Goal: Transaction & Acquisition: Book appointment/travel/reservation

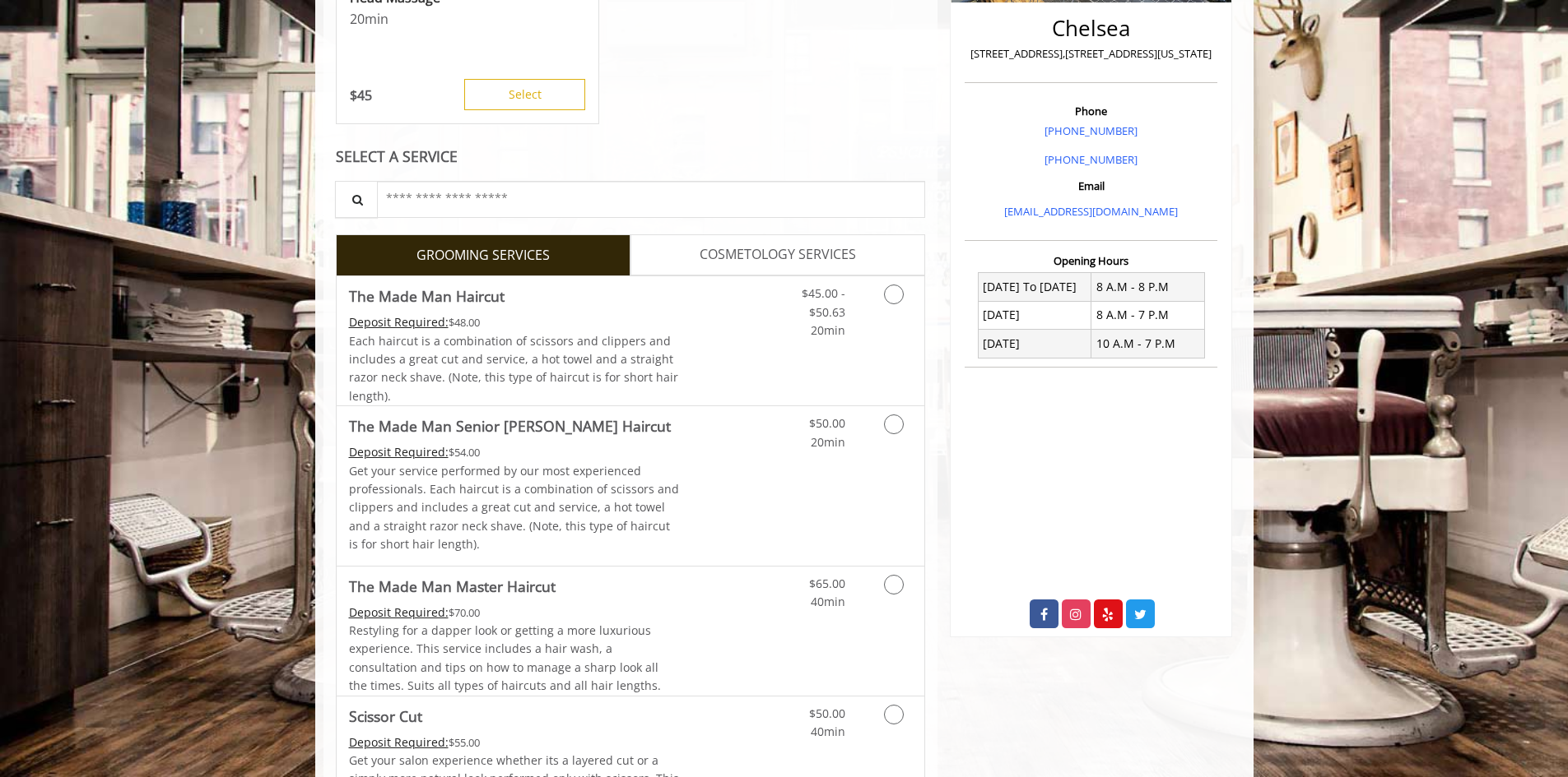
scroll to position [411, 0]
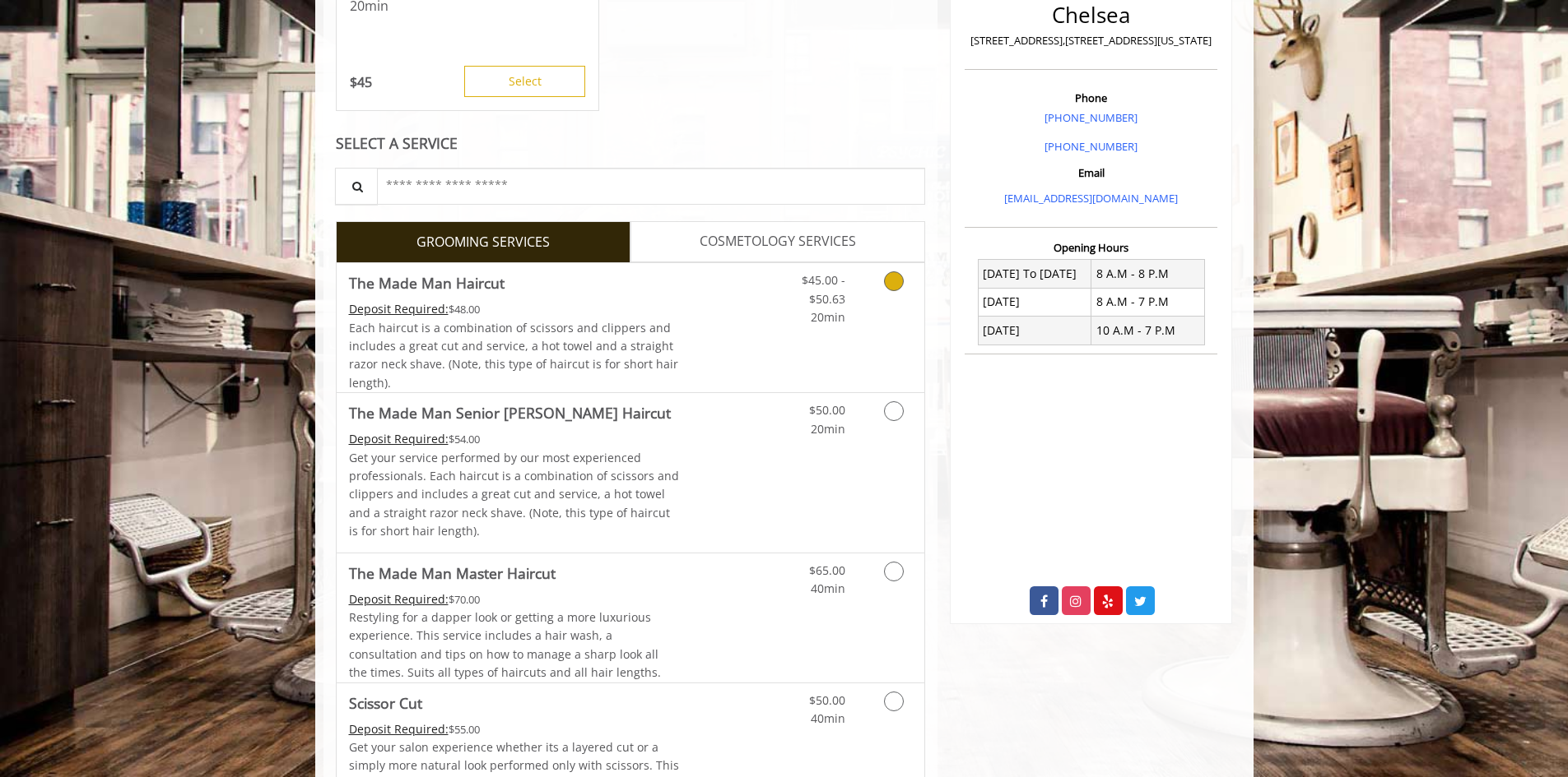
click at [590, 315] on div "Deposit Required: $48.00" at bounding box center [515, 309] width 331 height 18
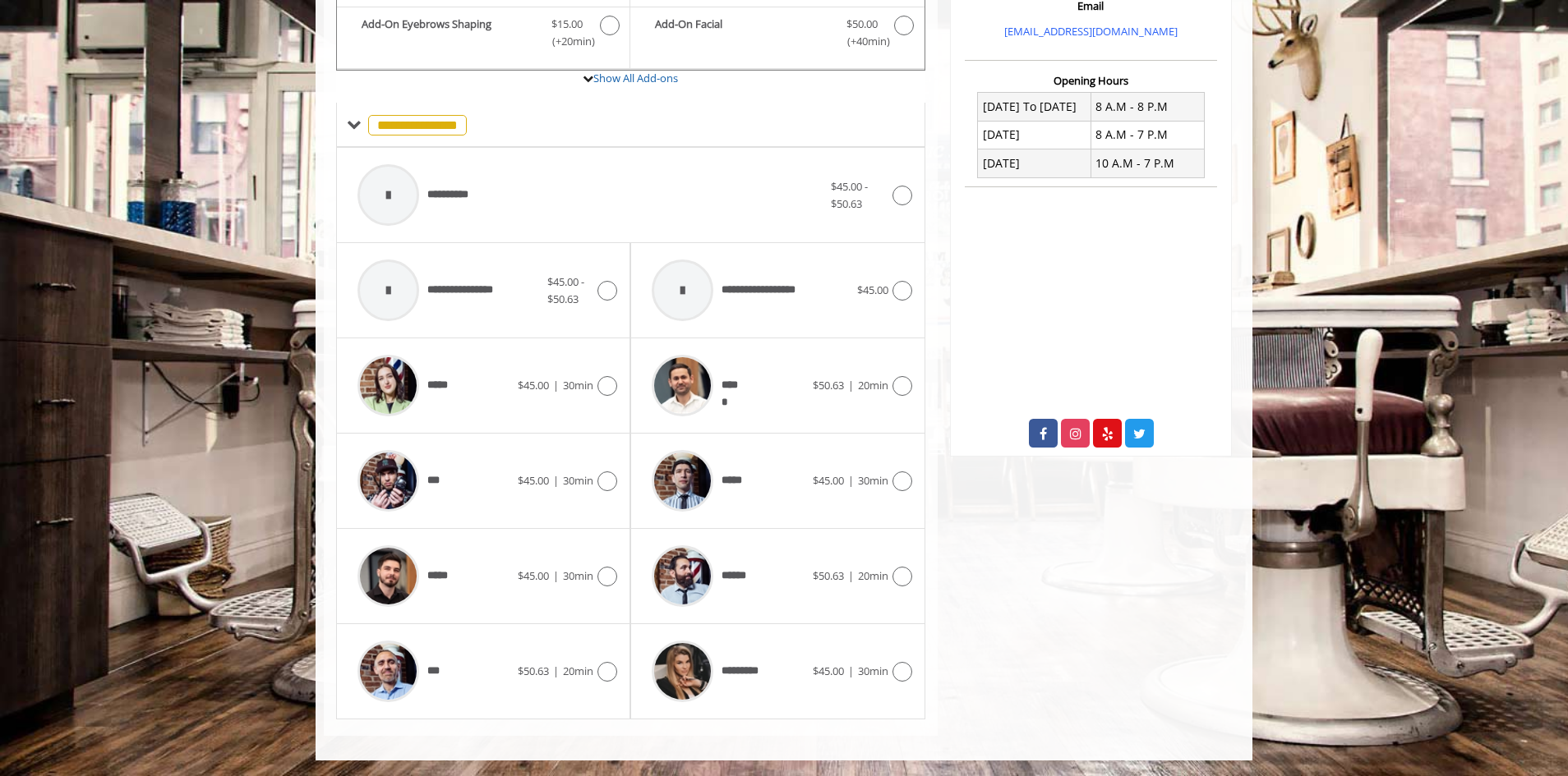
scroll to position [578, 0]
click at [479, 553] on div "*****" at bounding box center [434, 575] width 169 height 78
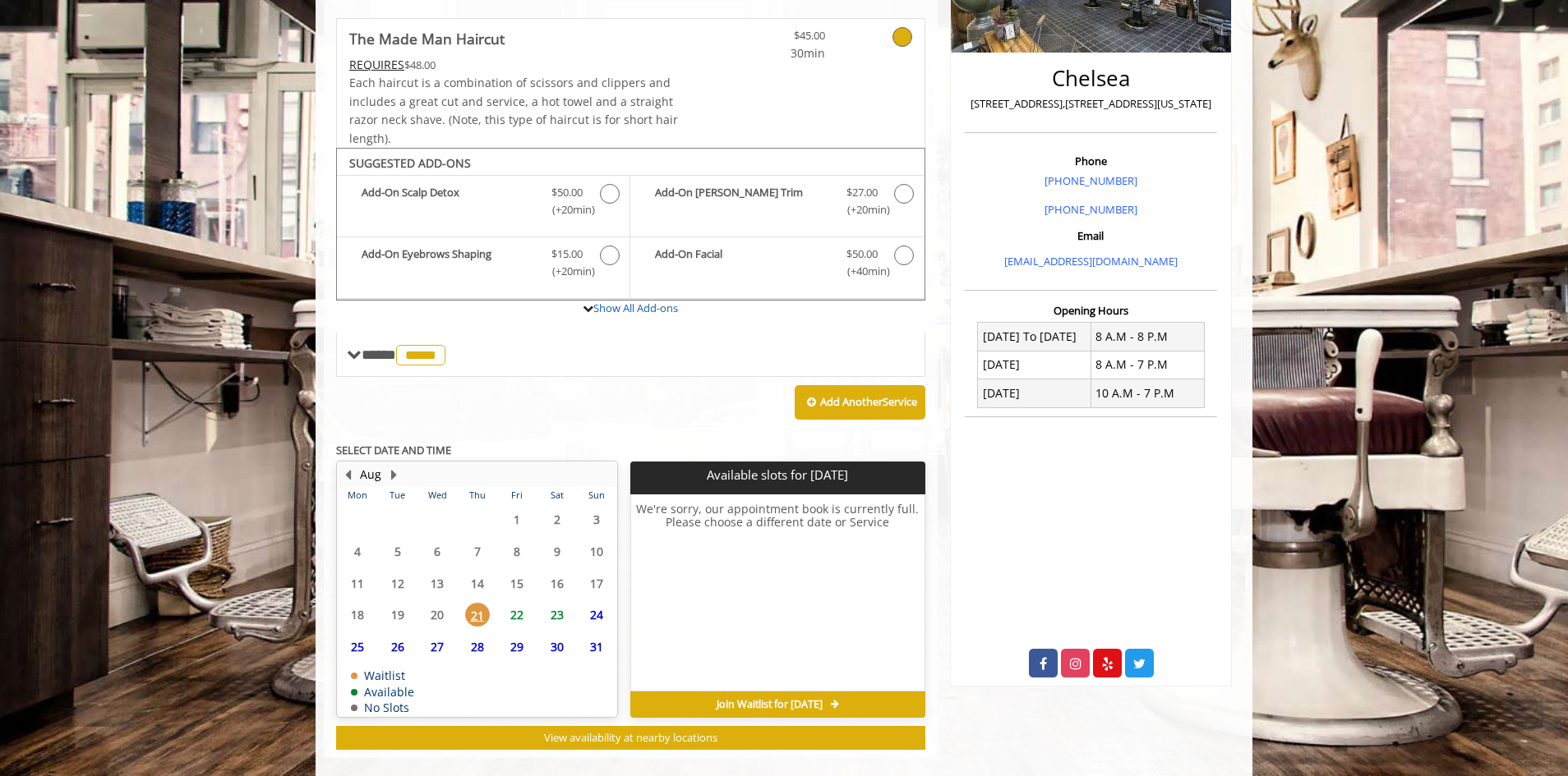
scroll to position [370, 0]
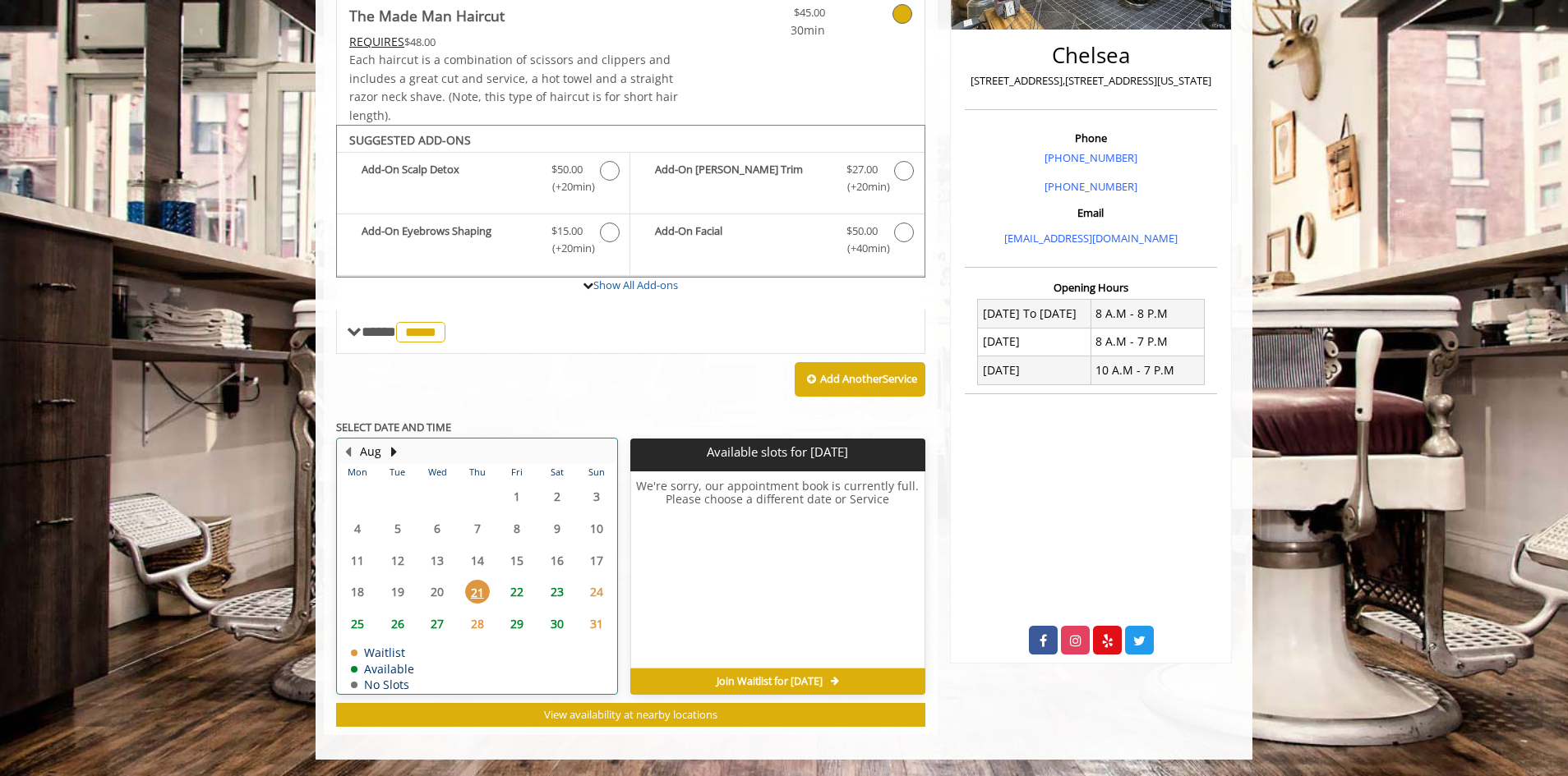
click at [500, 608] on td "29" at bounding box center [517, 624] width 40 height 32
click at [509, 590] on span "22" at bounding box center [517, 592] width 24 height 24
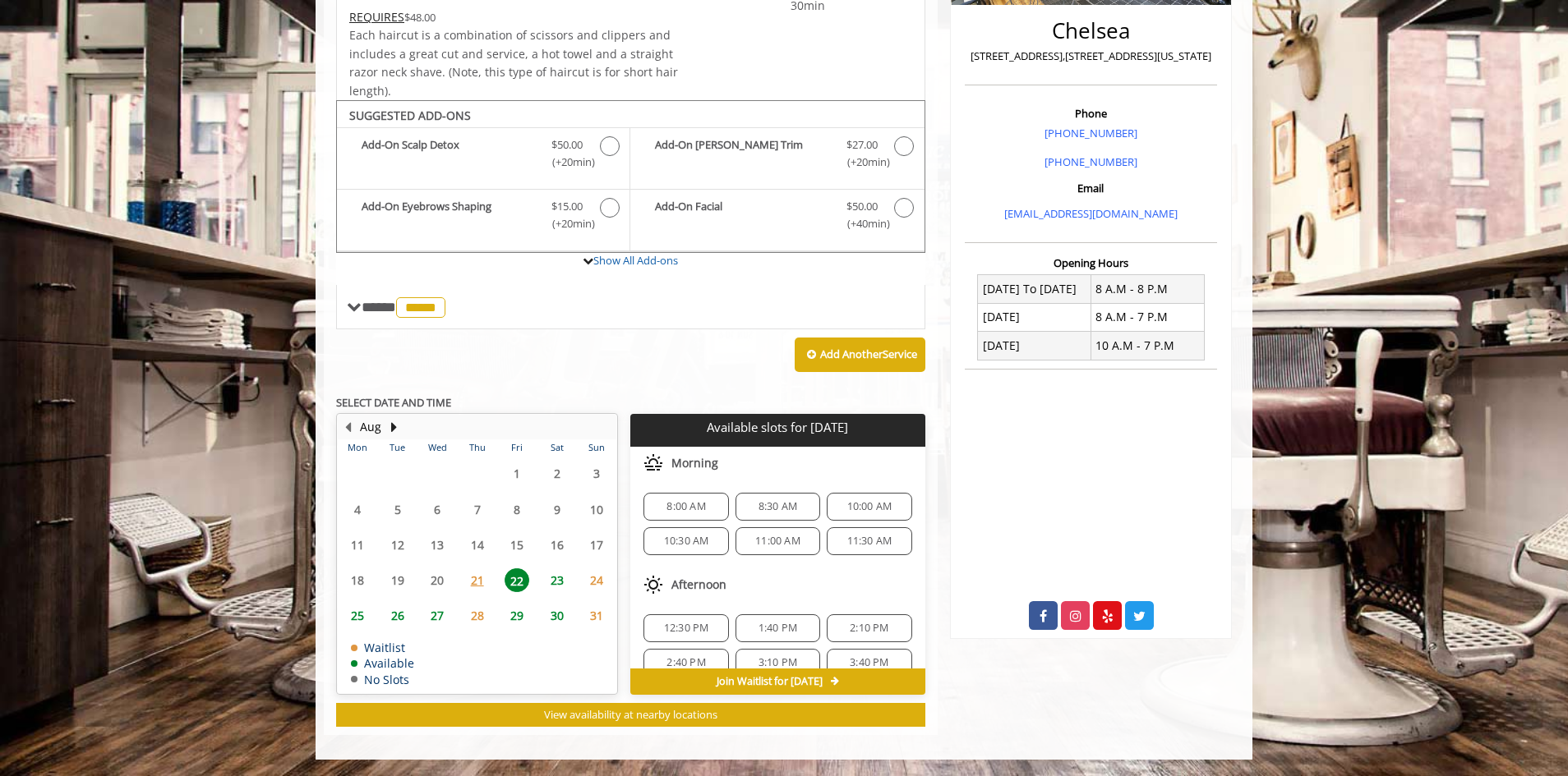
click at [666, 502] on span "8:00 AM" at bounding box center [685, 506] width 39 height 13
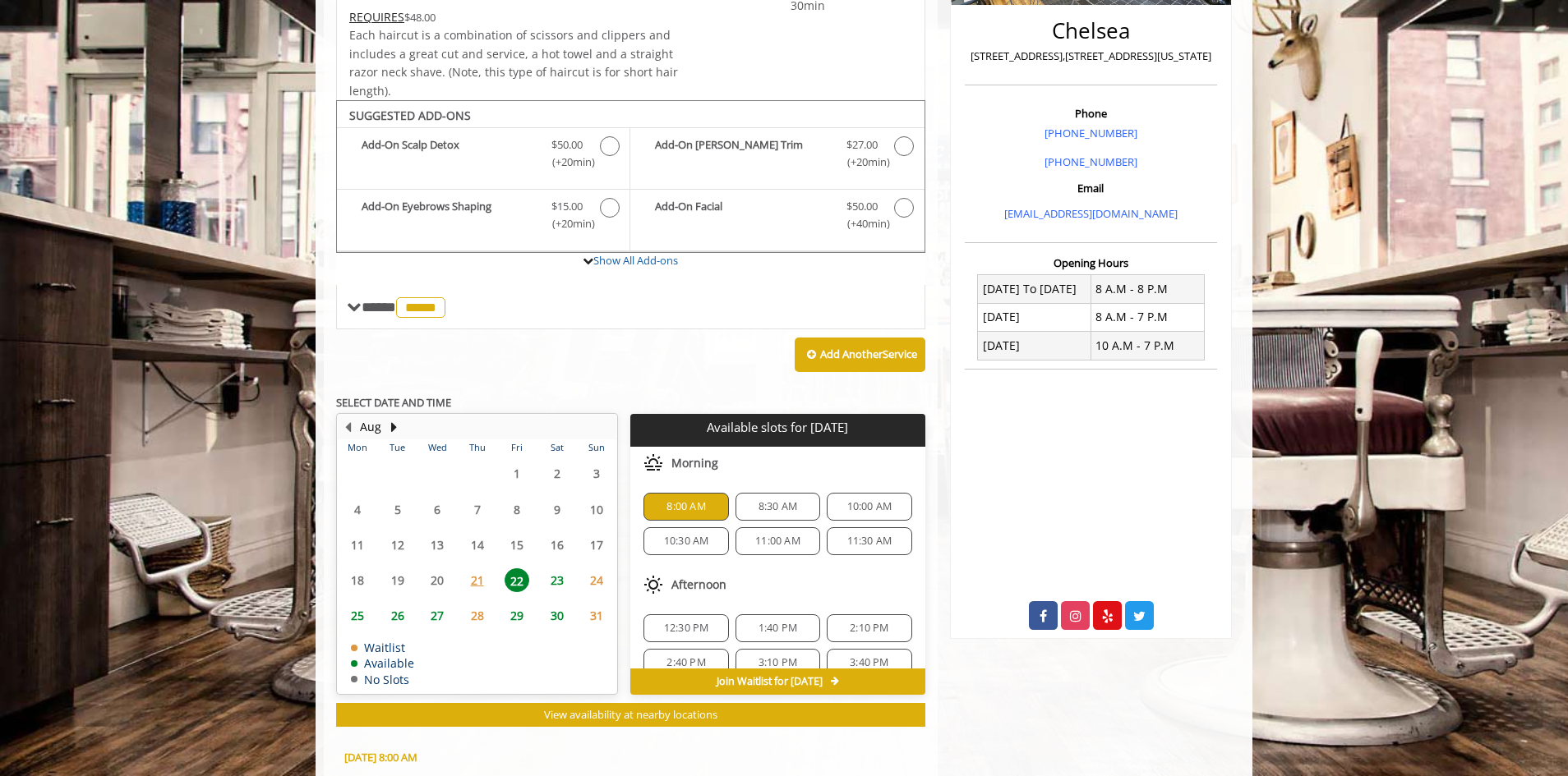
scroll to position [691, 0]
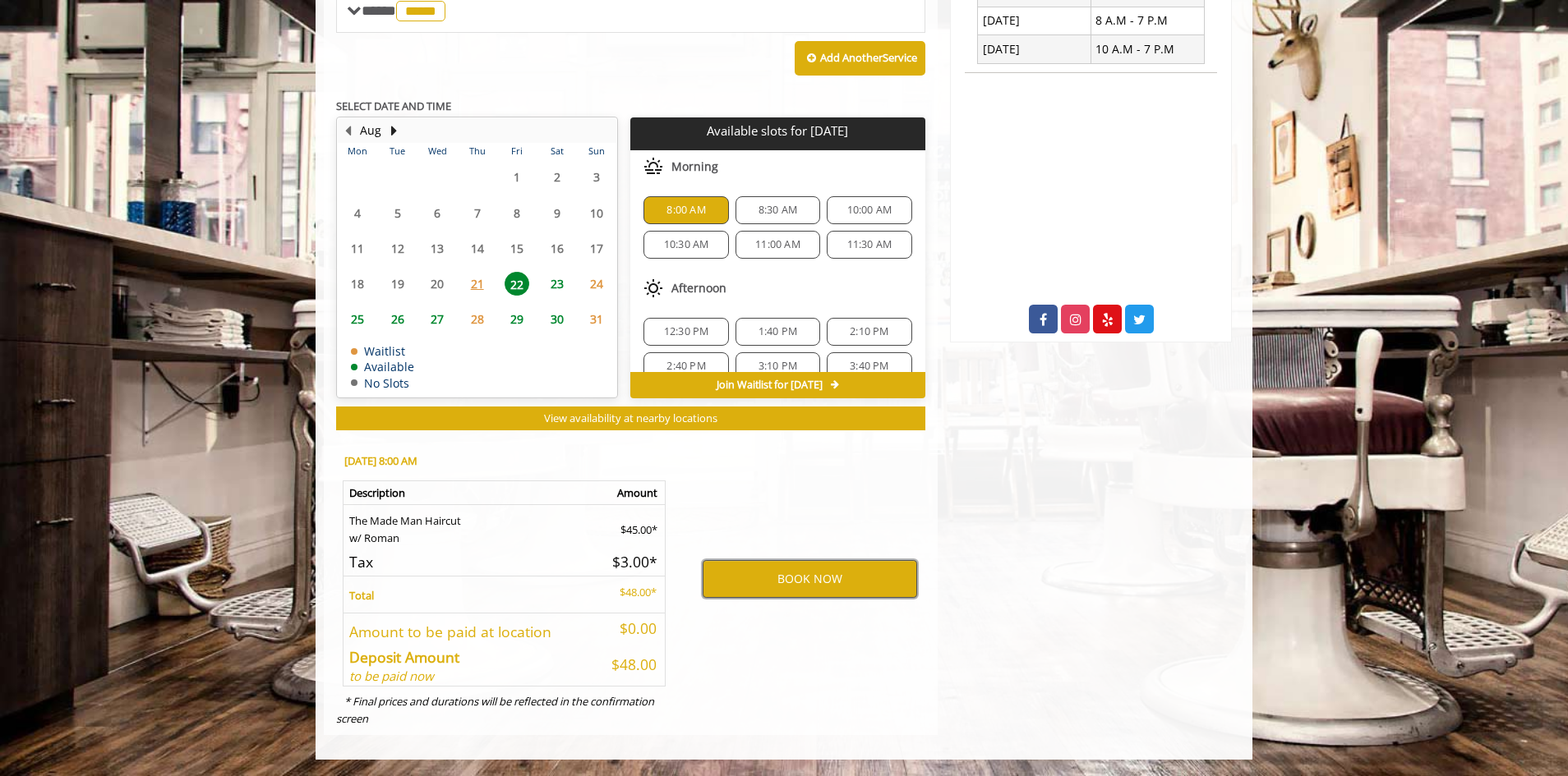
click at [783, 570] on button "BOOK NOW" at bounding box center [810, 580] width 215 height 38
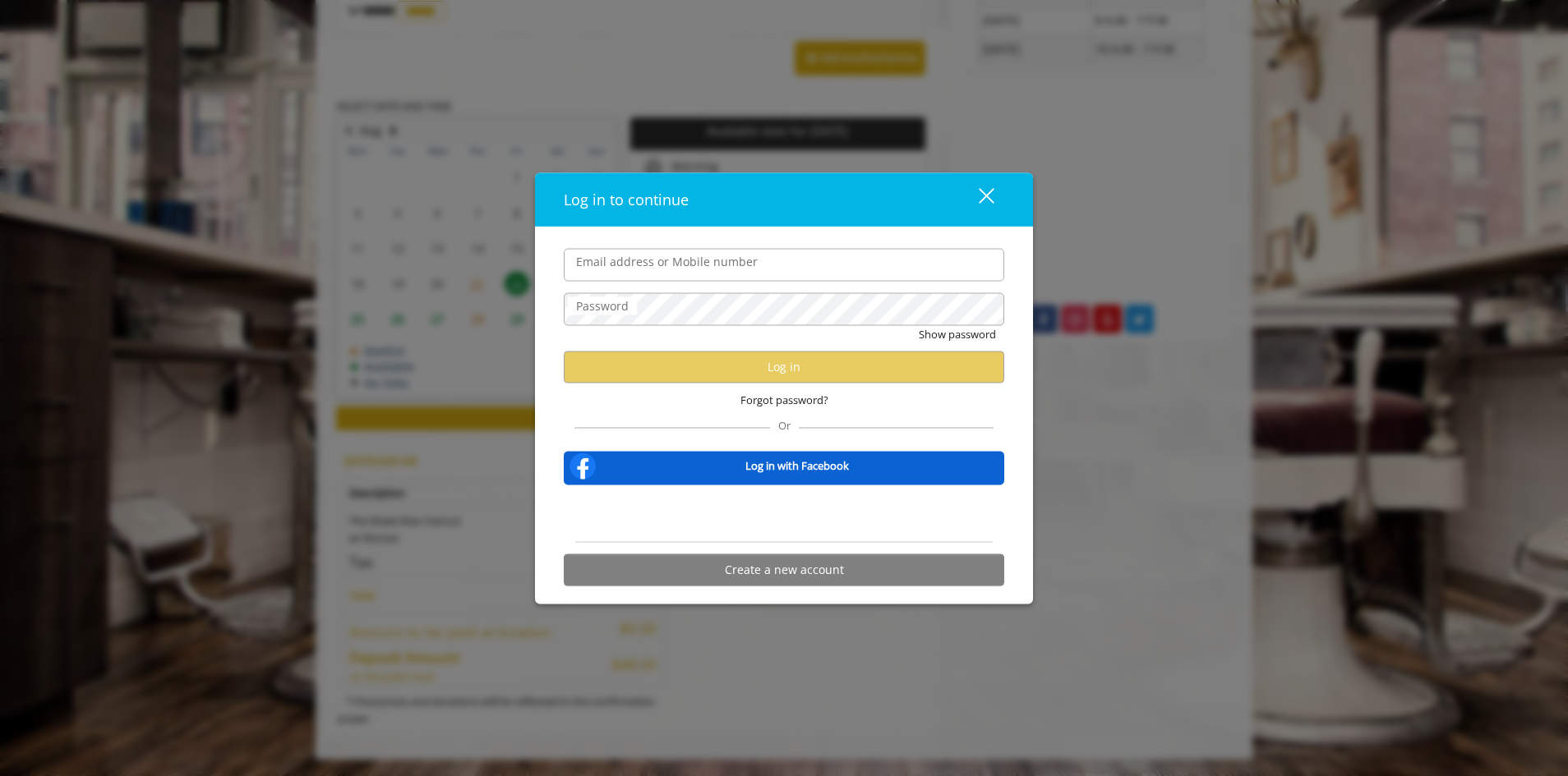
type input "**********"
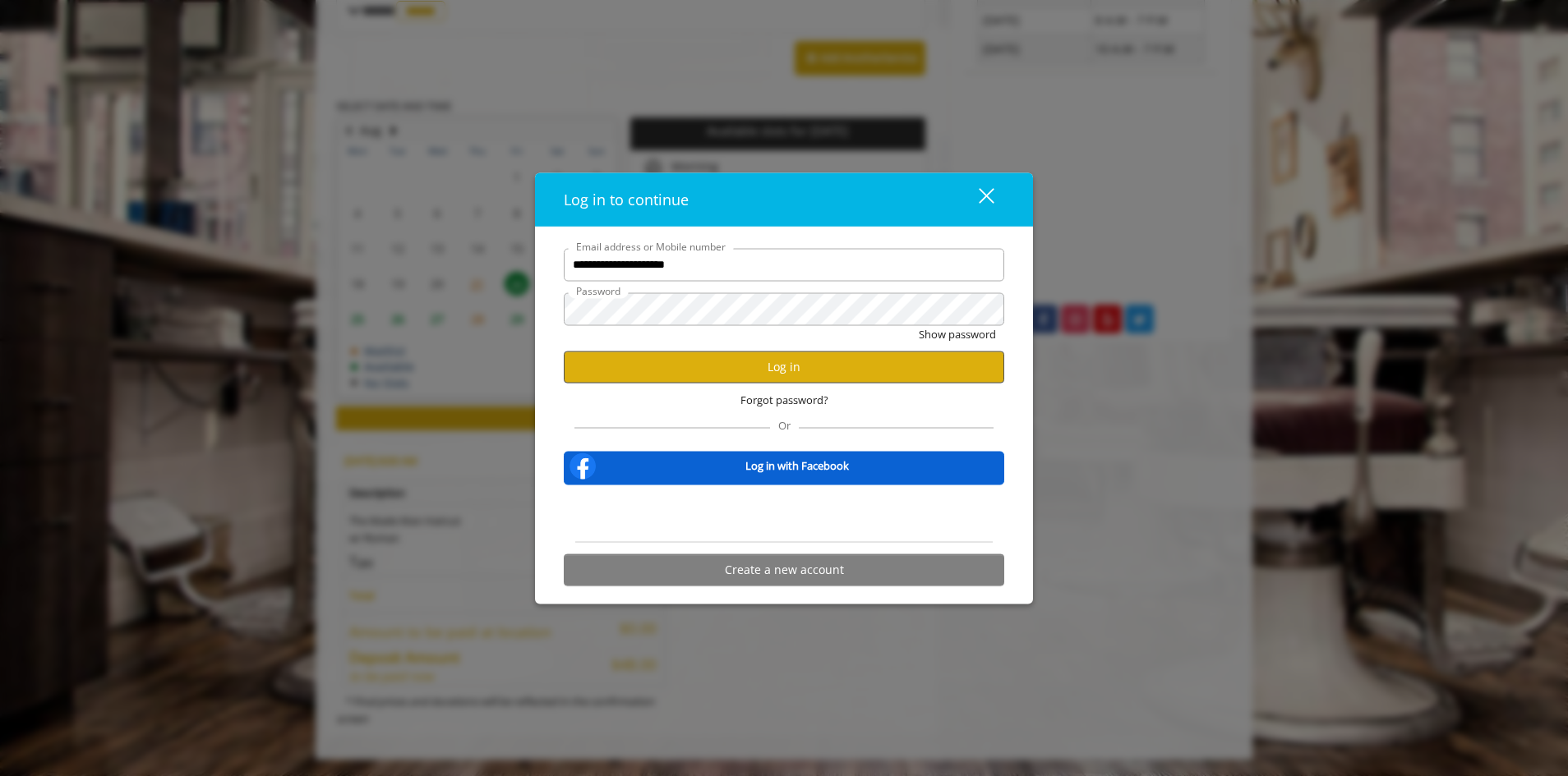
scroll to position [0, 0]
click at [735, 382] on button "Log in" at bounding box center [783, 366] width 440 height 32
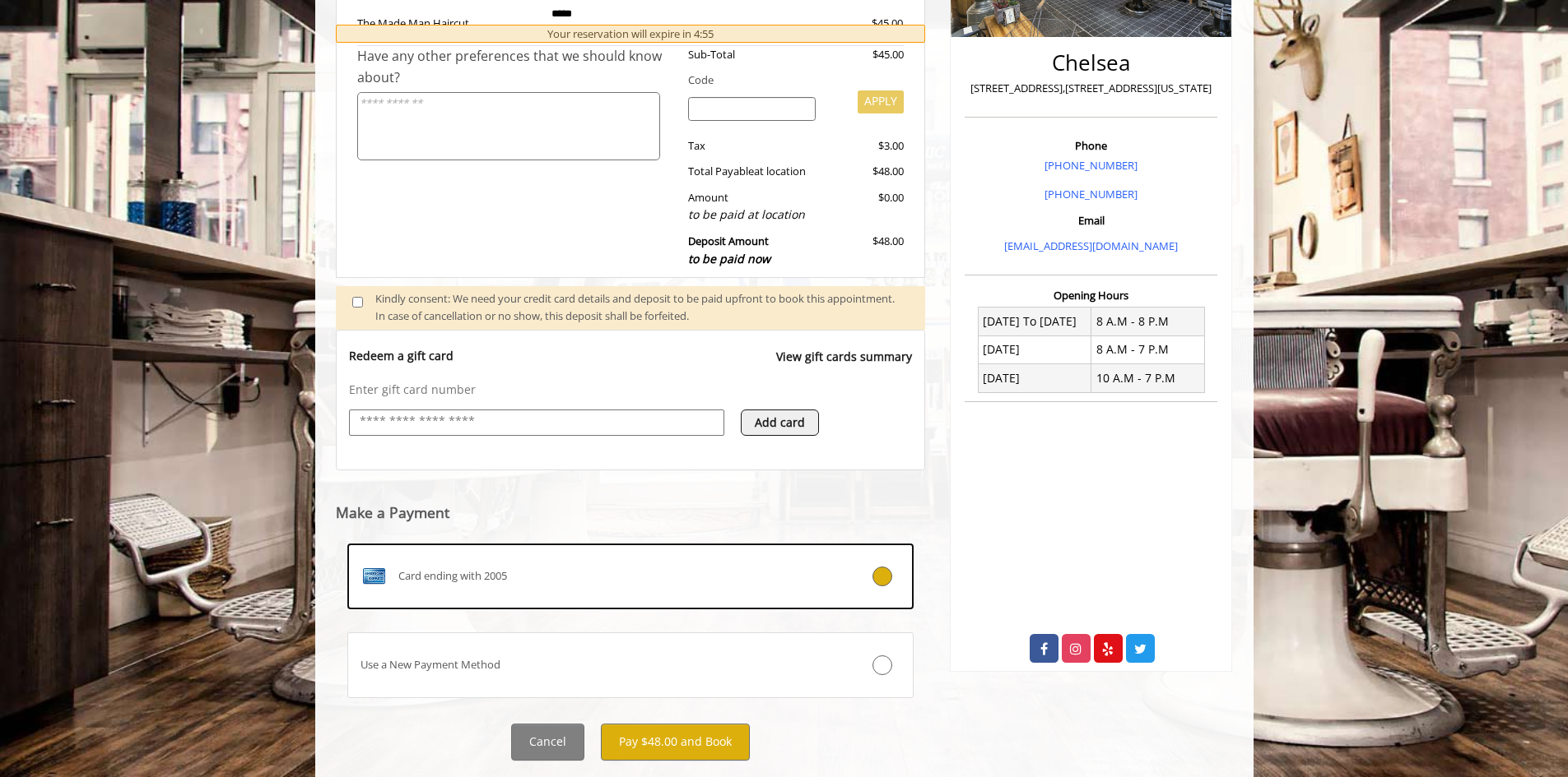
scroll to position [405, 0]
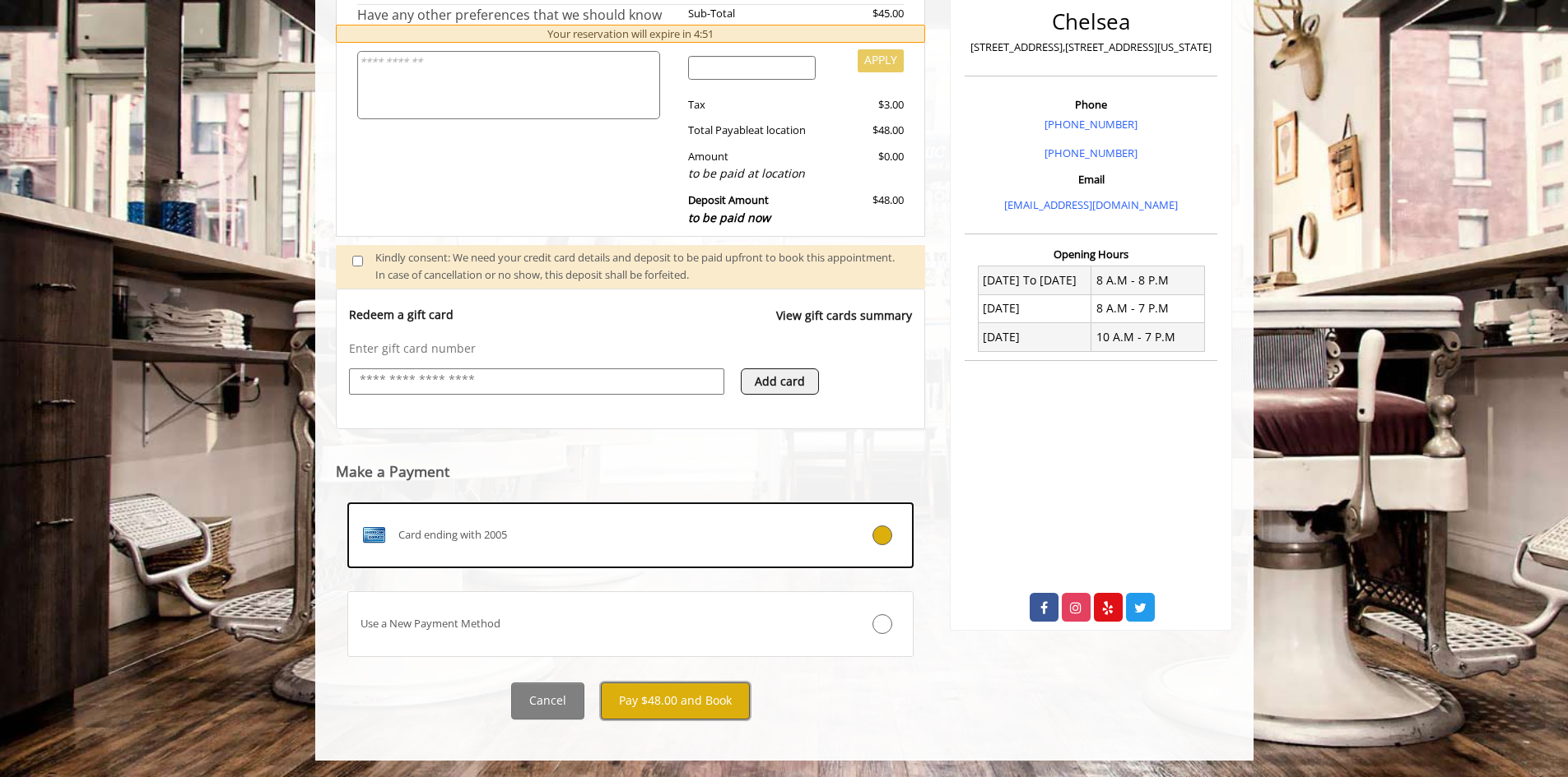
click at [661, 693] on button "Pay $48.00 and Book" at bounding box center [675, 701] width 149 height 37
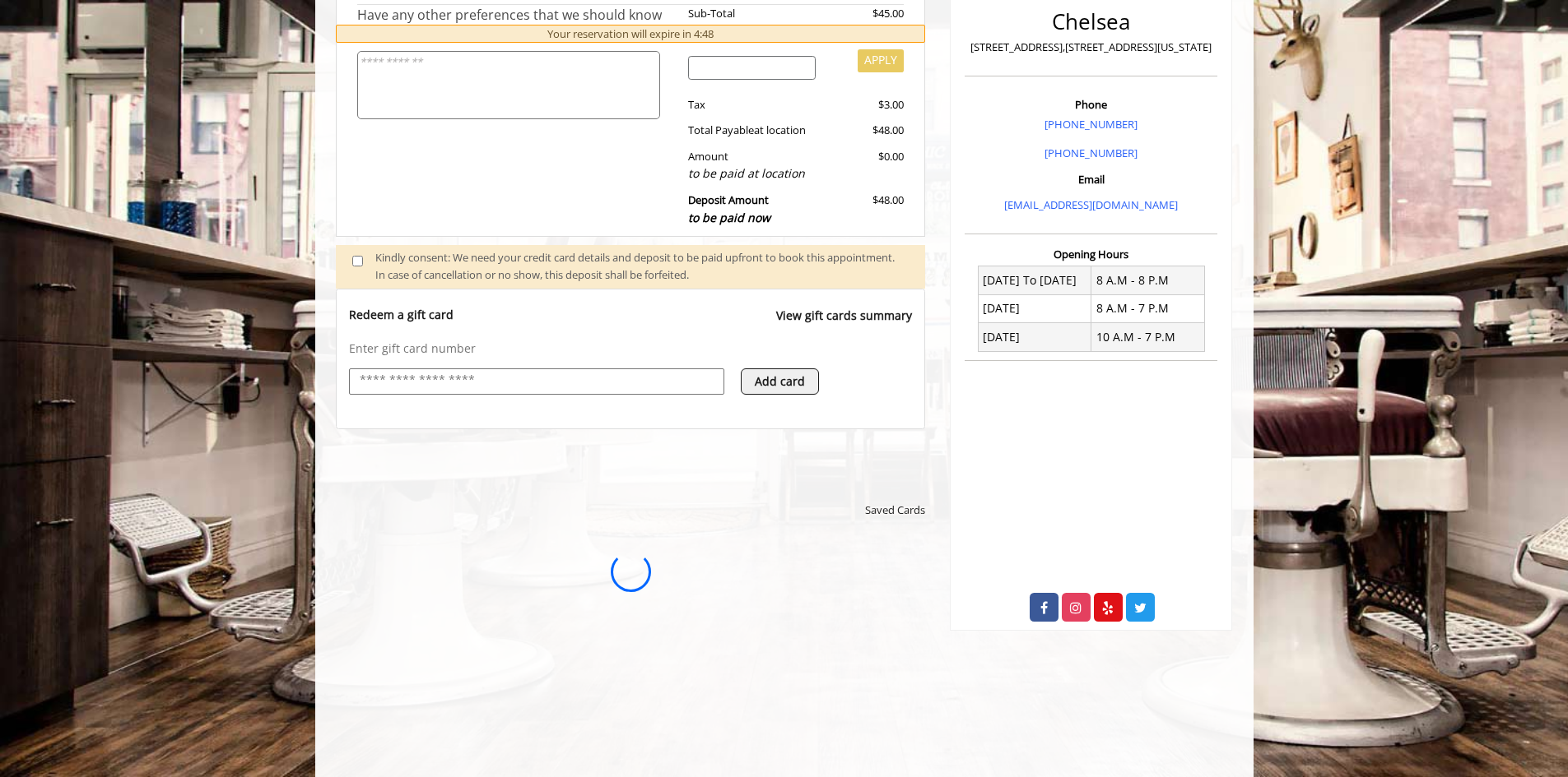
scroll to position [0, 0]
